Goal: Register for event/course

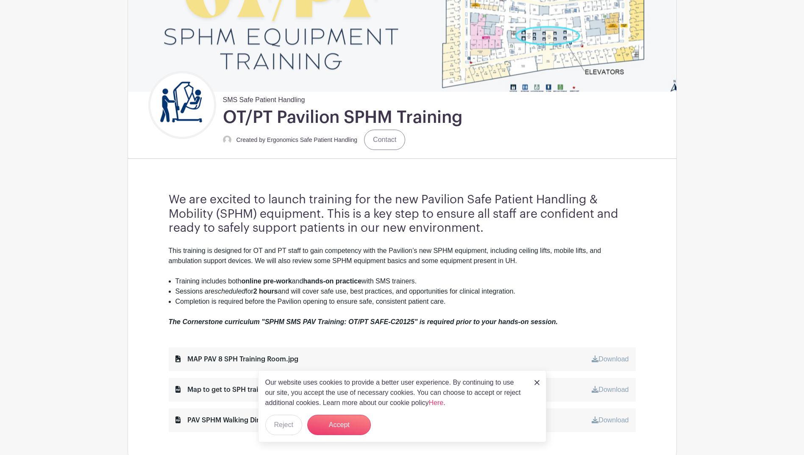
scroll to position [170, 0]
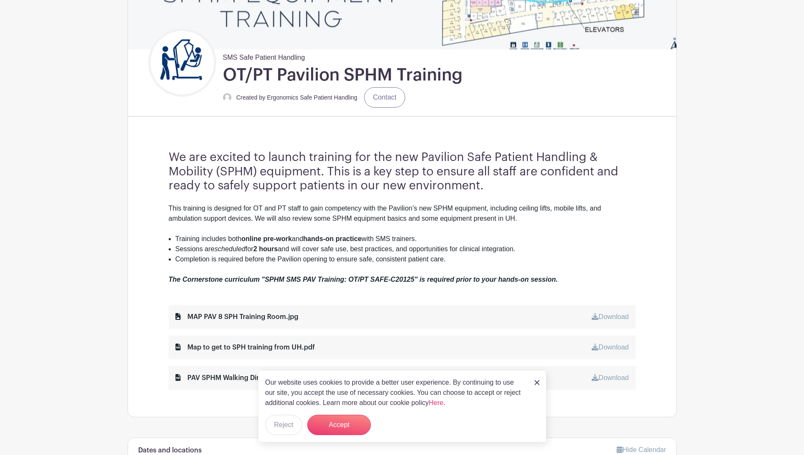
click at [534, 380] on img at bounding box center [536, 382] width 5 height 5
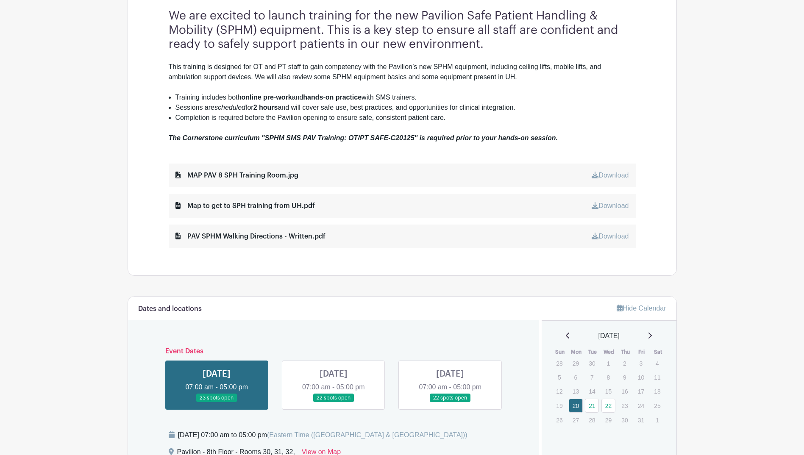
scroll to position [297, 0]
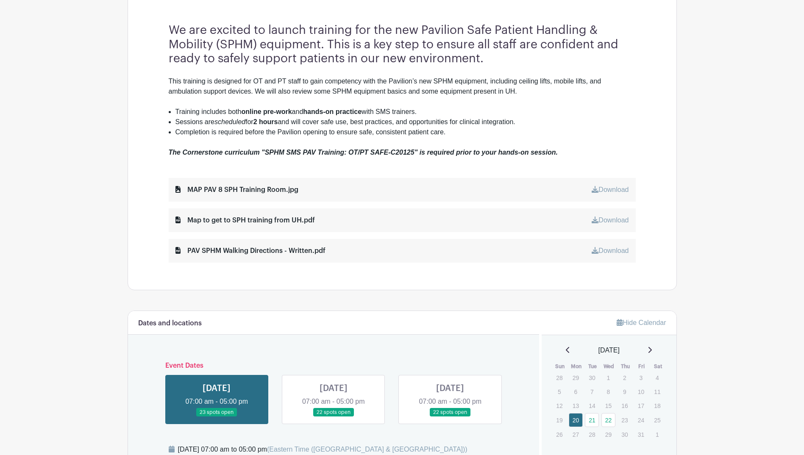
click at [334, 417] on link at bounding box center [334, 417] width 0 height 0
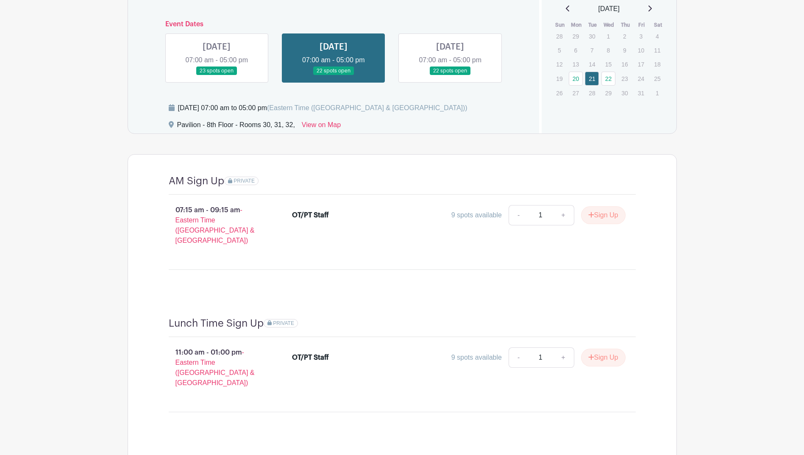
scroll to position [678, 0]
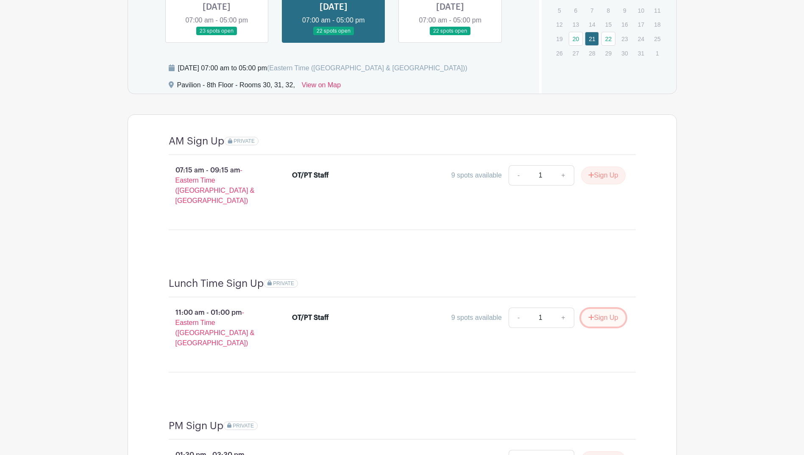
click at [593, 309] on button "Sign Up" at bounding box center [603, 318] width 44 height 18
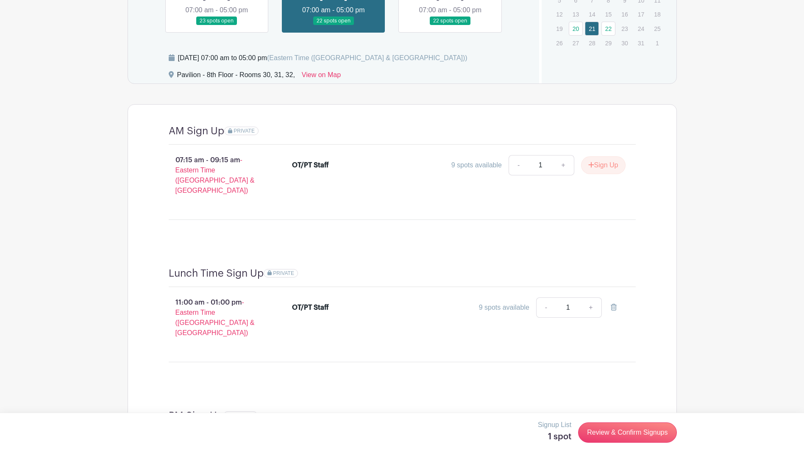
scroll to position [703, 0]
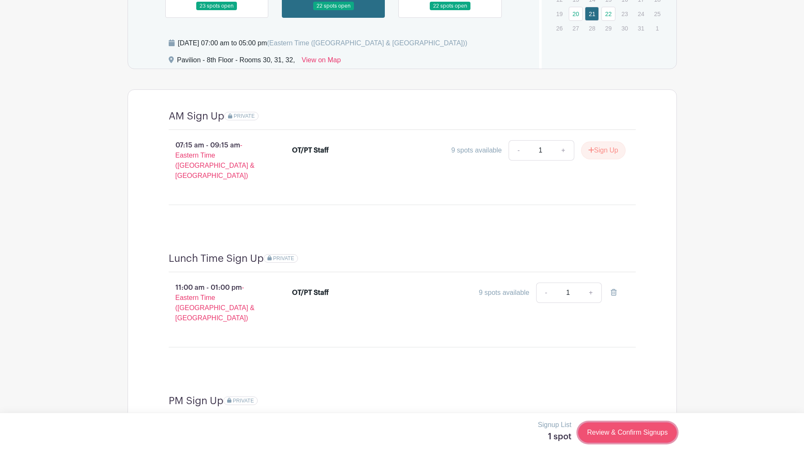
click at [607, 432] on link "Review & Confirm Signups" at bounding box center [627, 433] width 98 height 20
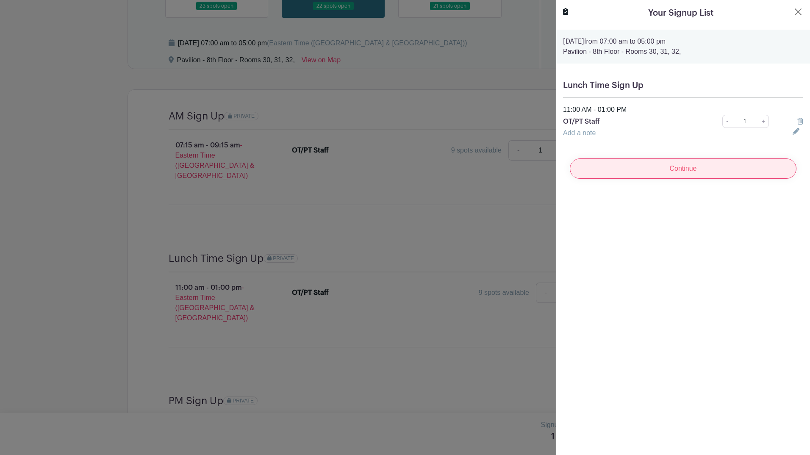
click at [659, 173] on input "Continue" at bounding box center [683, 169] width 227 height 20
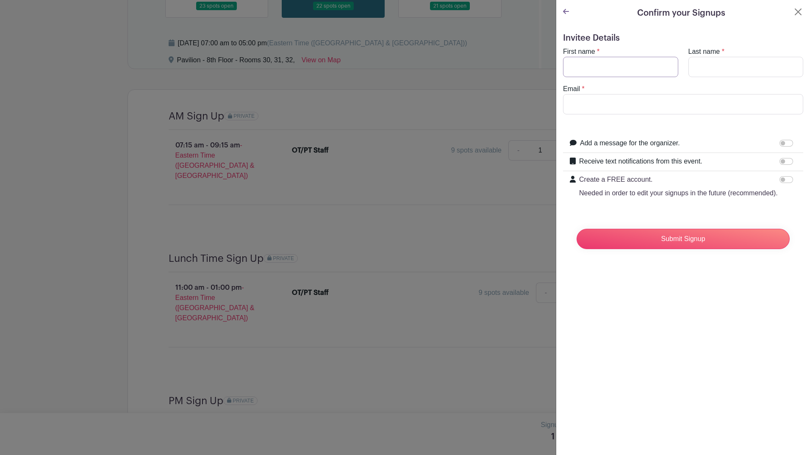
click at [581, 71] on input "First name" at bounding box center [620, 67] width 115 height 20
type input "[MEDICAL_DATA]"
click at [707, 74] on input "Last name" at bounding box center [746, 67] width 115 height 20
type input "Kleine"
click at [593, 106] on input "Email" at bounding box center [683, 104] width 240 height 20
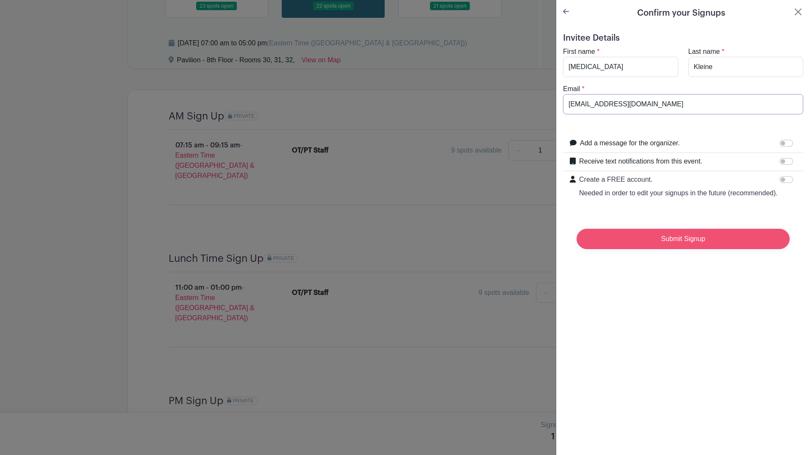
type input "[EMAIL_ADDRESS][DOMAIN_NAME]"
click at [651, 249] on input "Submit Signup" at bounding box center [683, 239] width 213 height 20
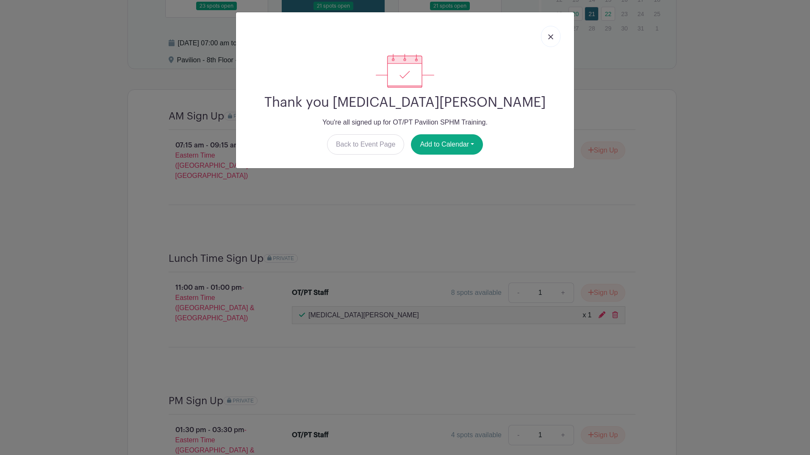
click at [550, 39] on img at bounding box center [550, 36] width 5 height 5
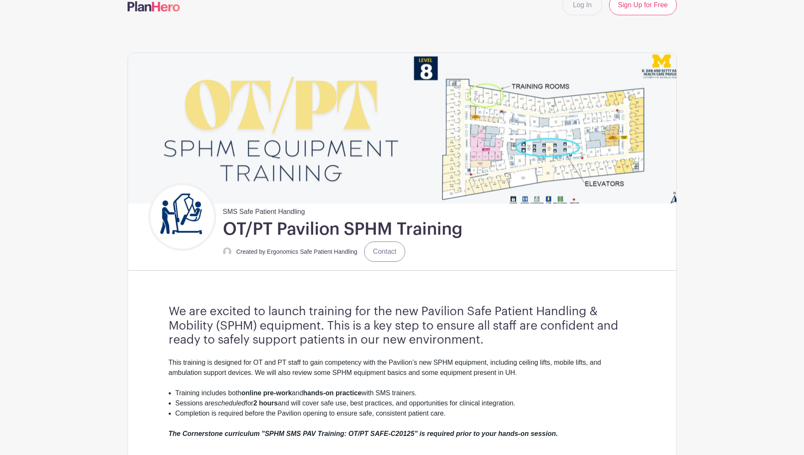
scroll to position [0, 0]
